Goal: Navigation & Orientation: Understand site structure

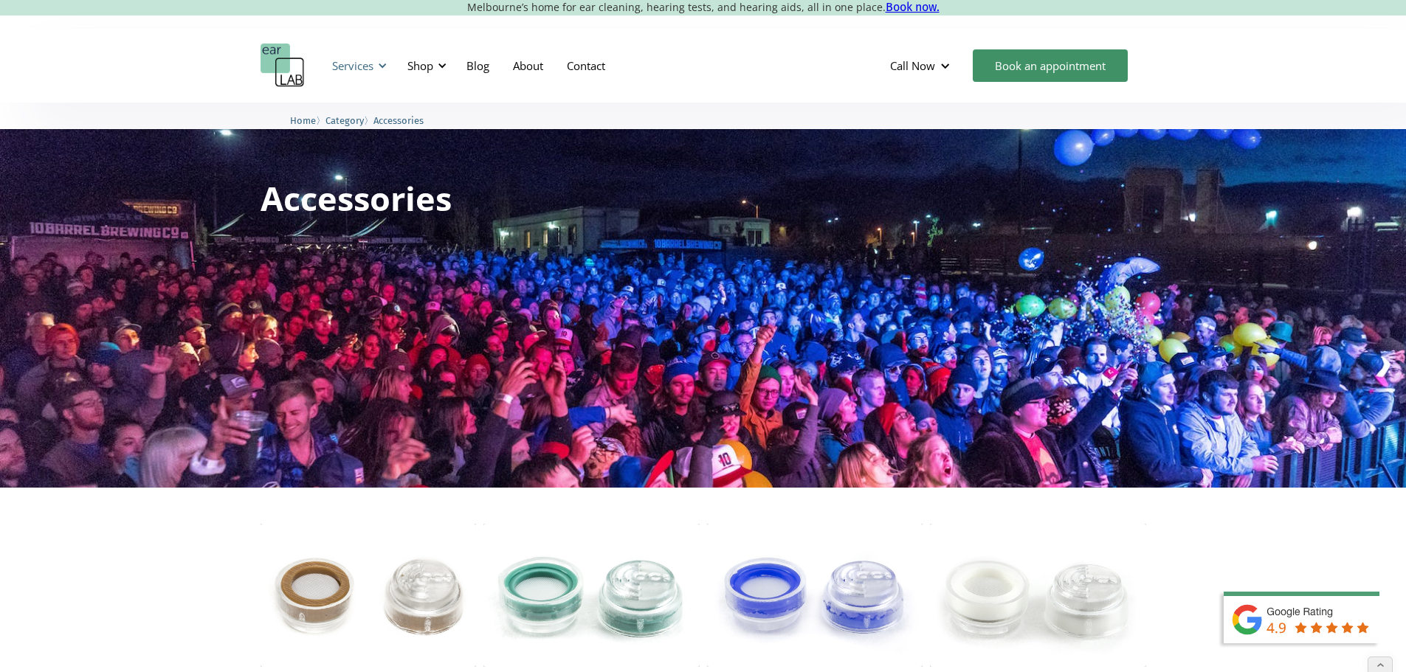
click at [346, 64] on div "Services" at bounding box center [352, 65] width 41 height 15
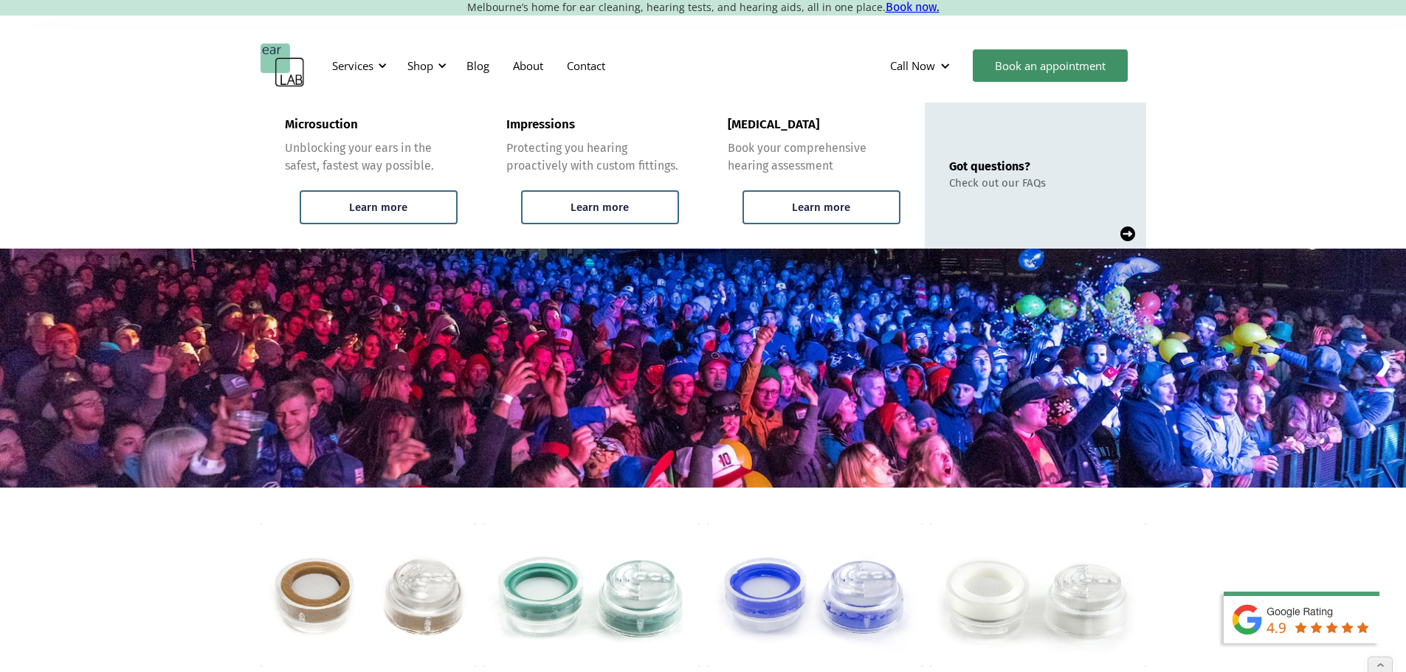
click at [281, 69] on img "home" at bounding box center [283, 66] width 44 height 44
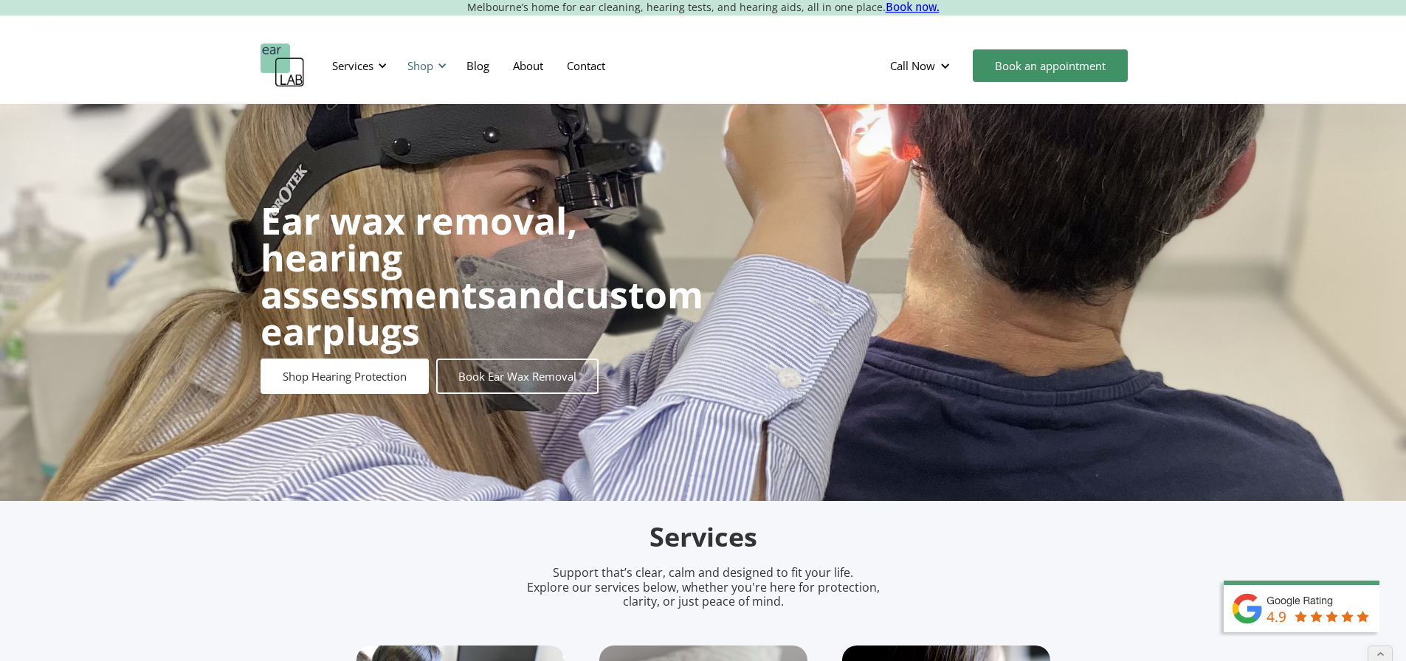
click at [424, 63] on div "Shop" at bounding box center [420, 65] width 26 height 15
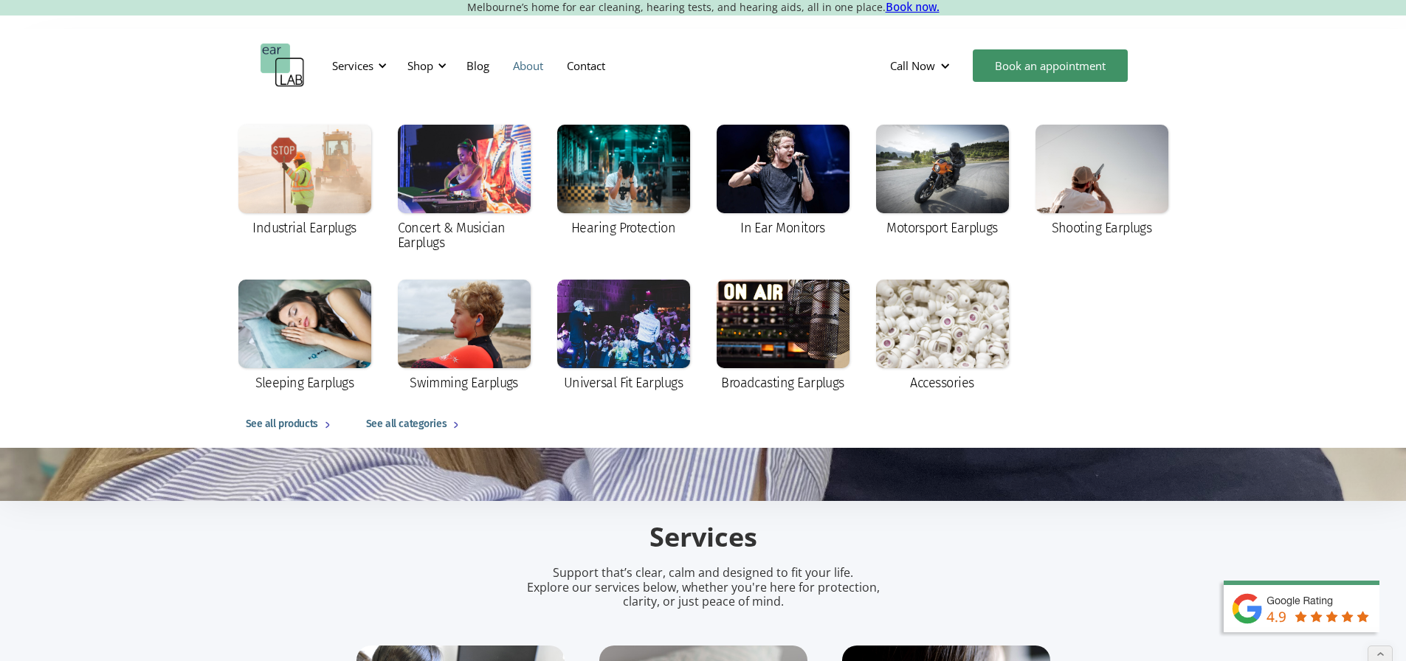
click at [531, 62] on link "About" at bounding box center [528, 65] width 54 height 43
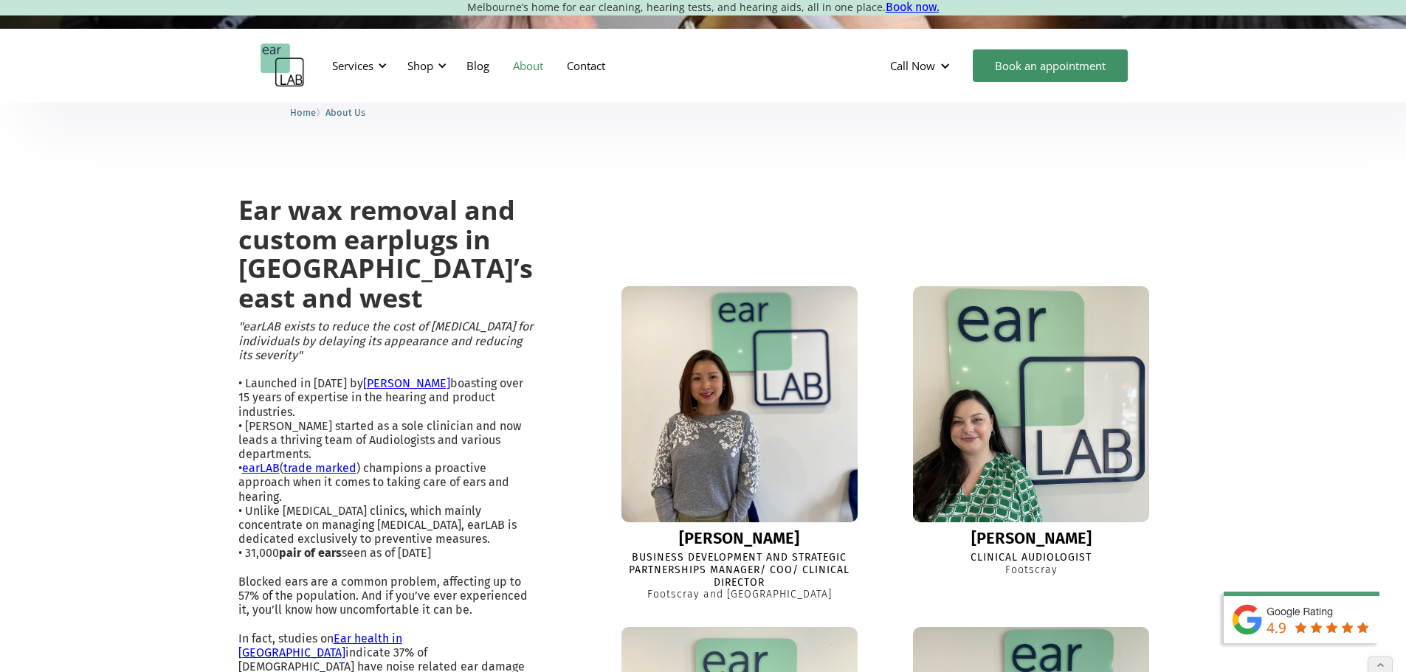
scroll to position [295, 0]
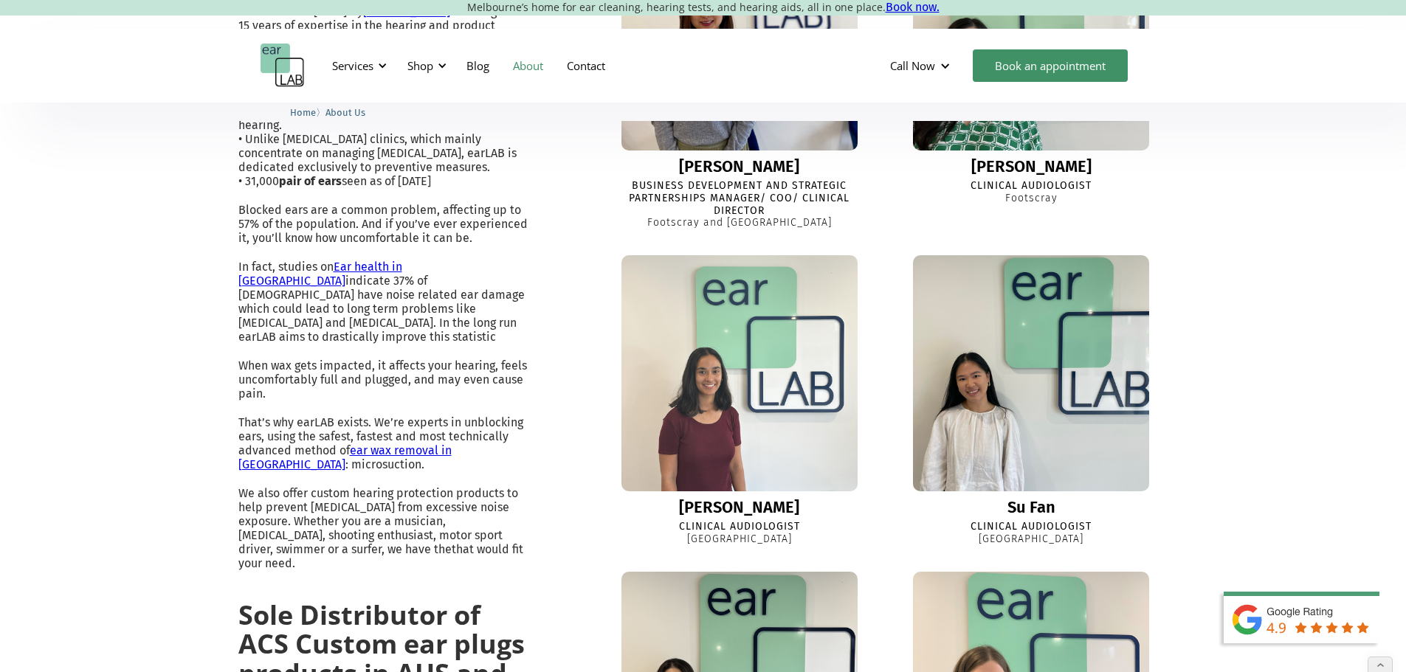
scroll to position [664, 0]
